Goal: Entertainment & Leisure: Consume media (video, audio)

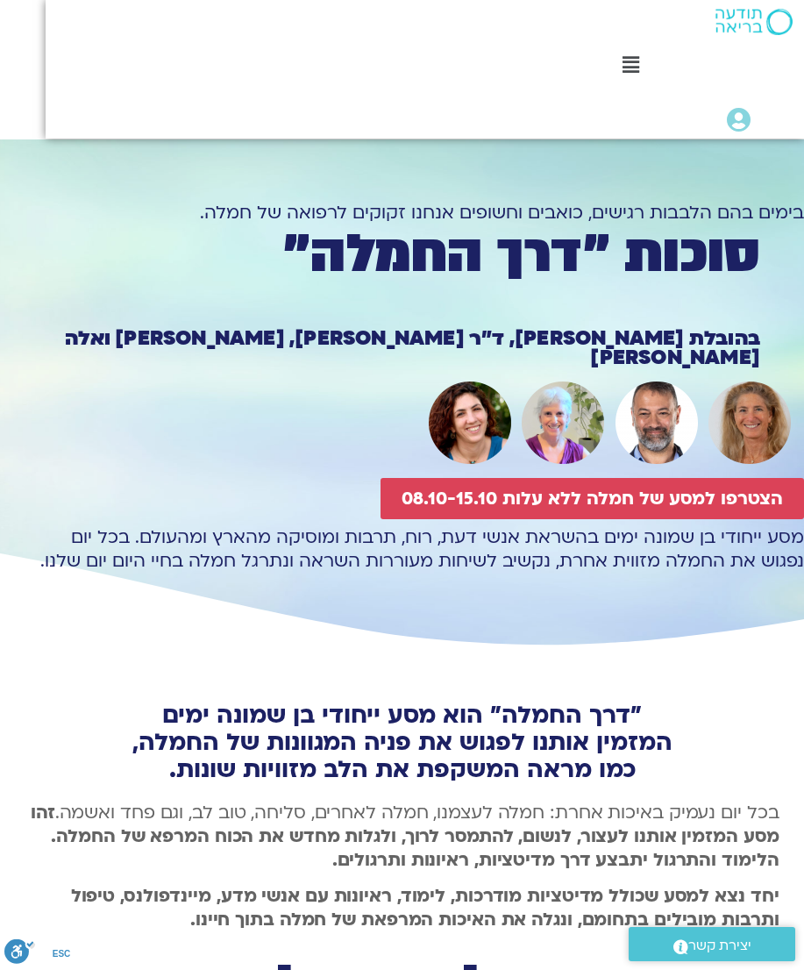
click at [758, 553] on div "מסע ייחודי בן שמונה ימים בהשראת אנשי דעת, רוח, תרבות ומוסיקה מהארץ ומהעולם. בכל…" at bounding box center [402, 587] width 804 height 125
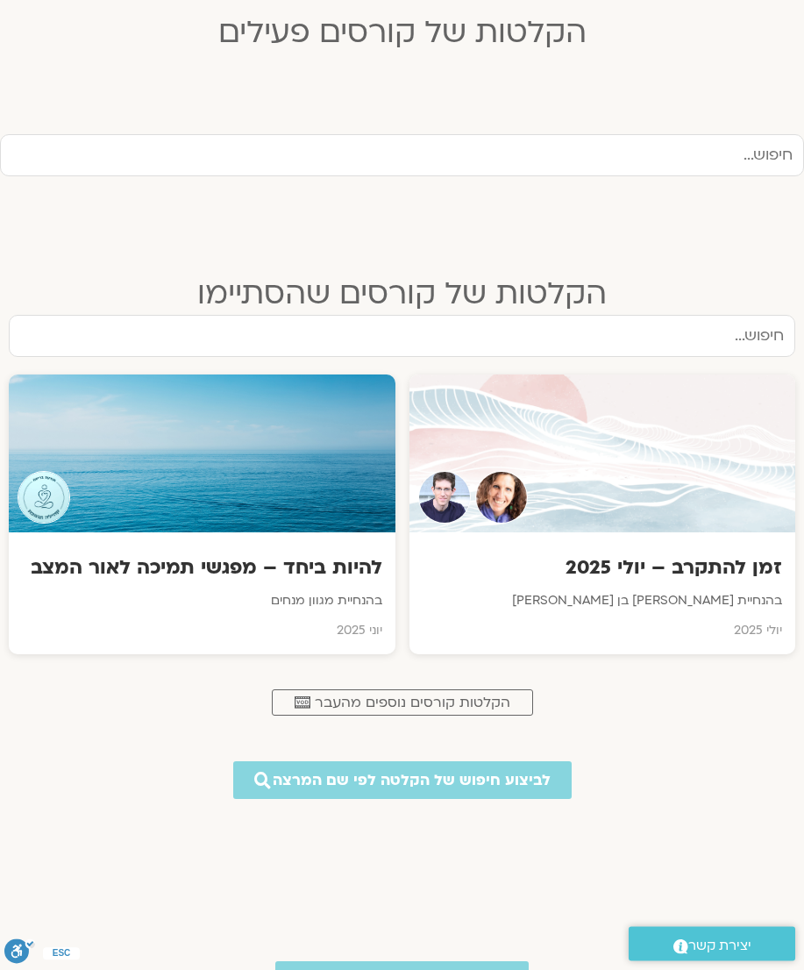
scroll to position [486, 0]
click at [703, 432] on div at bounding box center [603, 453] width 387 height 158
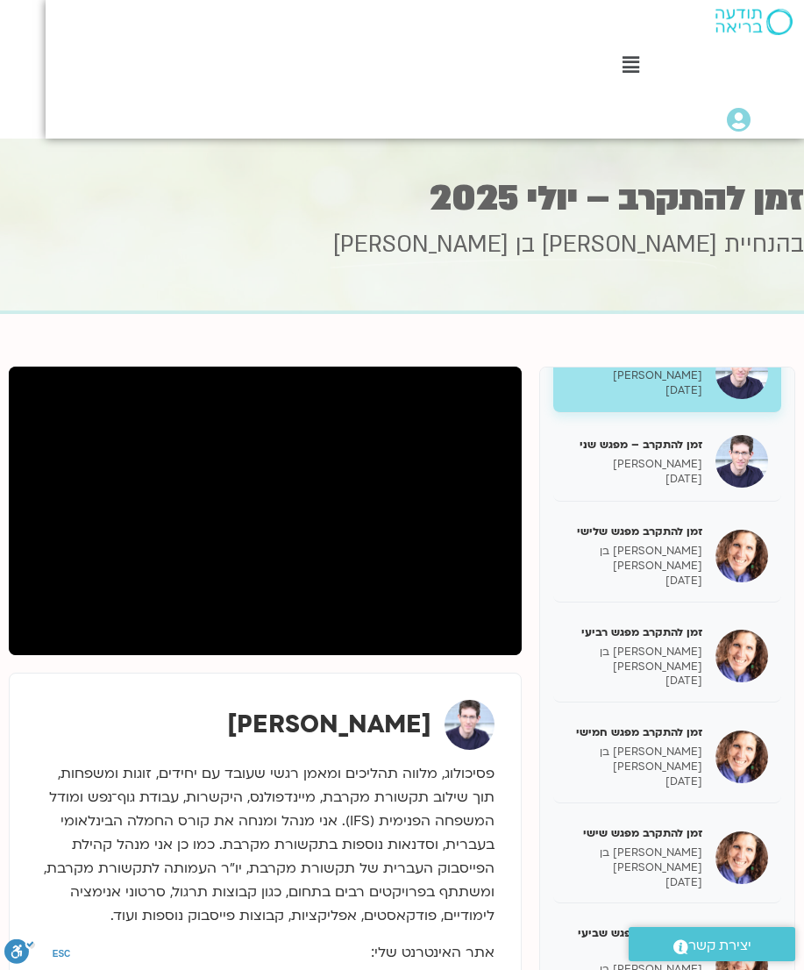
scroll to position [46, 0]
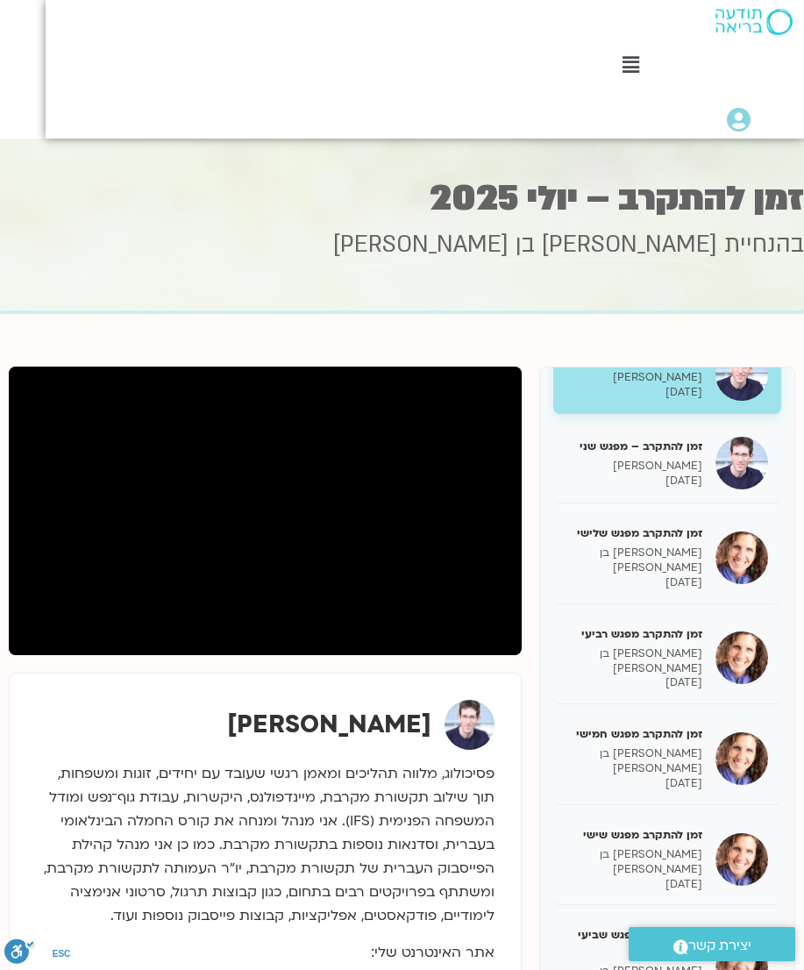
click at [692, 506] on div "זמן להתקרב – מפגש ראשון ערן טייכר 08/07/2025 זמן להתקרב – מפגש שני ערן טייכר 15…" at bounding box center [667, 678] width 228 height 687
click at [690, 449] on h5 "זמן להתקרב – מפגש שני" at bounding box center [635, 447] width 136 height 16
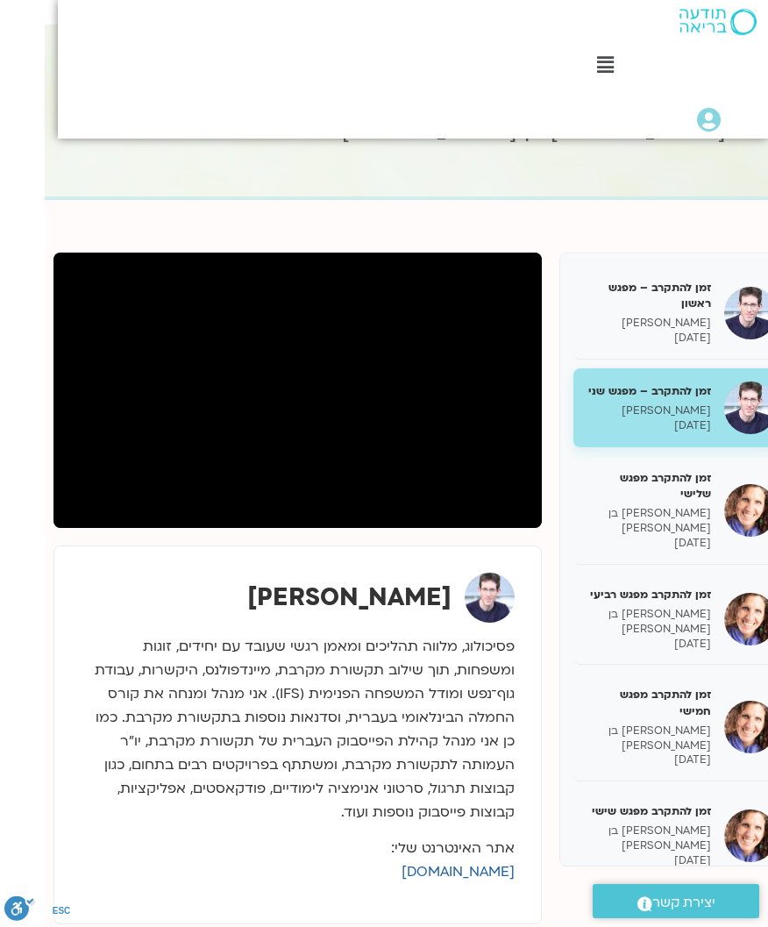
click at [686, 491] on h5 "זמן להתקרב מפגש שלישי" at bounding box center [649, 486] width 125 height 32
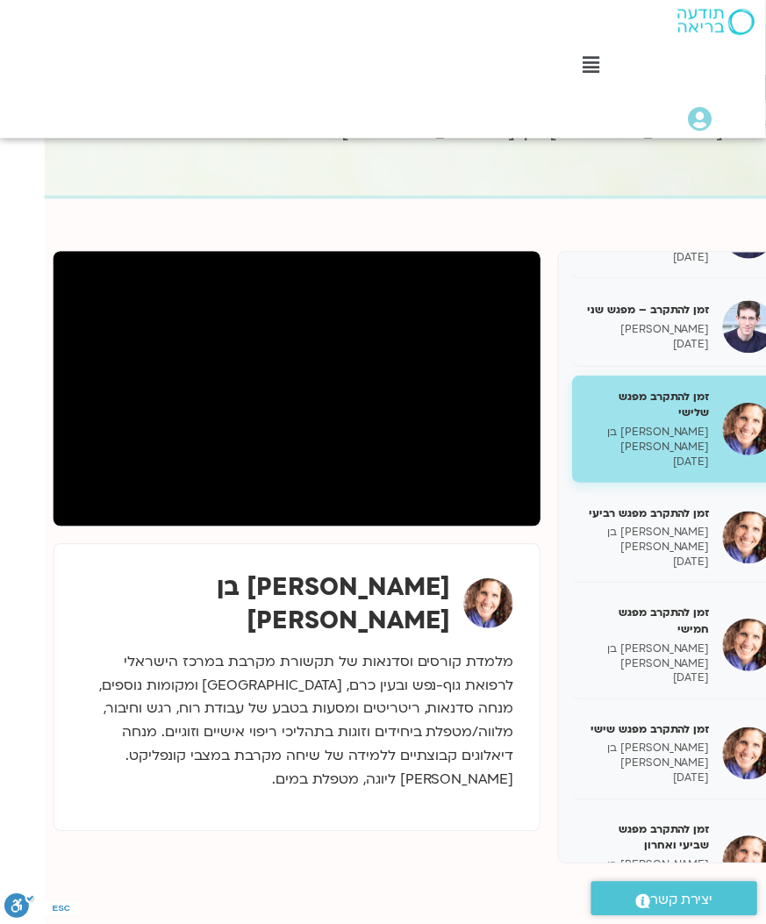
scroll to position [132, -52]
